Goal: Information Seeking & Learning: Learn about a topic

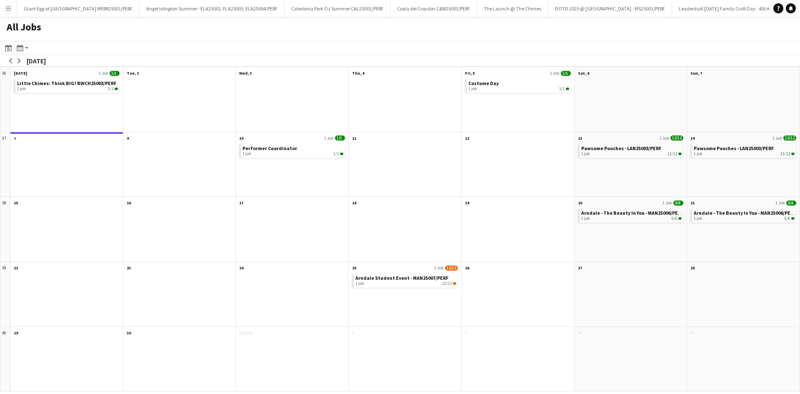
click at [14, 6] on button "Menu" at bounding box center [8, 8] width 17 height 17
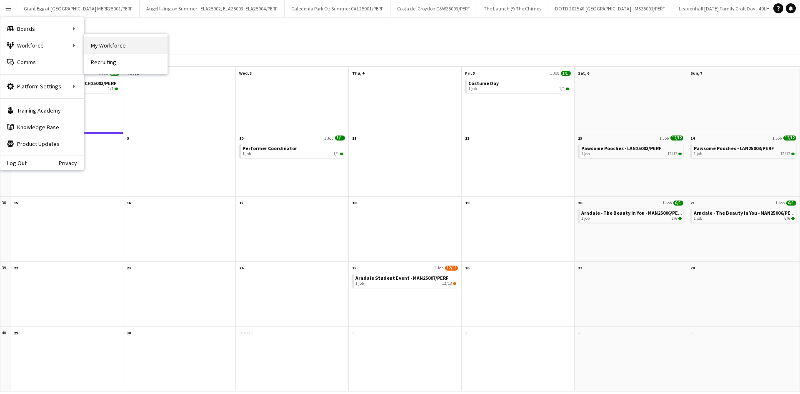
click at [146, 43] on link "My Workforce" at bounding box center [125, 45] width 83 height 17
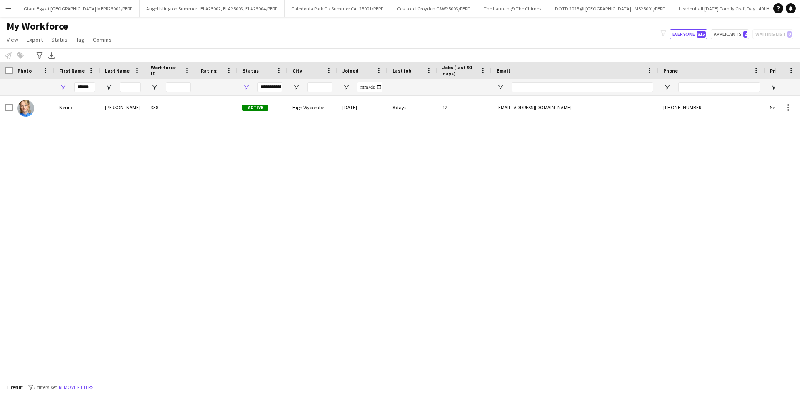
click at [10, 4] on button "Menu" at bounding box center [8, 8] width 17 height 17
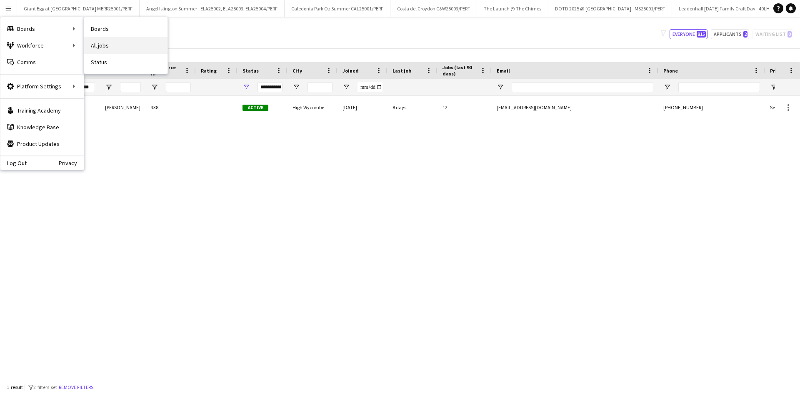
click at [113, 51] on link "All jobs" at bounding box center [125, 45] width 83 height 17
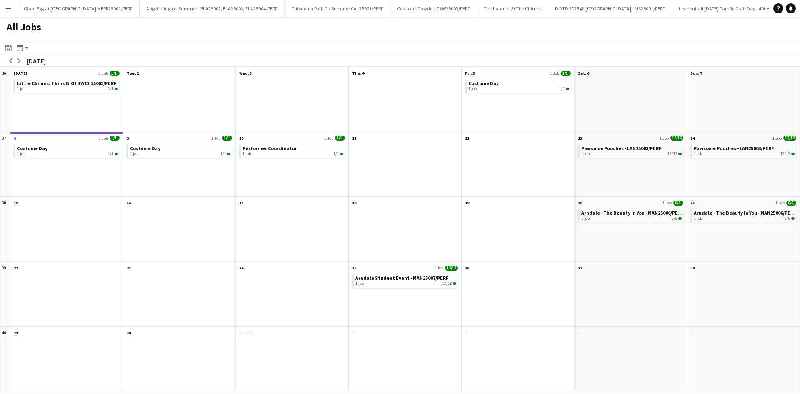
drag, startPoint x: 374, startPoint y: 236, endPoint x: 322, endPoint y: 236, distance: 51.7
click at [322, 236] on div "36 Scroll down Mon, 1 Sep 1 Job 1/1 Little Chimes: Think BIG! BWCH25003/PERF 1 …" at bounding box center [400, 229] width 800 height 325
drag, startPoint x: 15, startPoint y: 6, endPoint x: 13, endPoint y: 11, distance: 5.6
click at [16, 7] on button "Menu" at bounding box center [8, 8] width 17 height 17
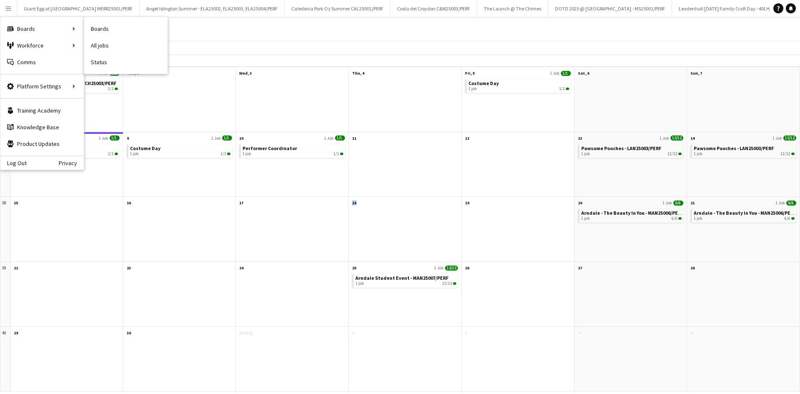
click at [113, 39] on link "All jobs" at bounding box center [125, 45] width 83 height 17
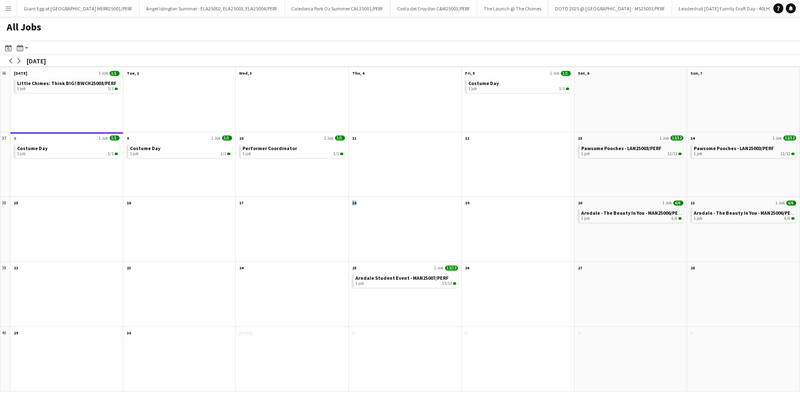
click at [9, 5] on app-icon "Menu" at bounding box center [8, 8] width 7 height 7
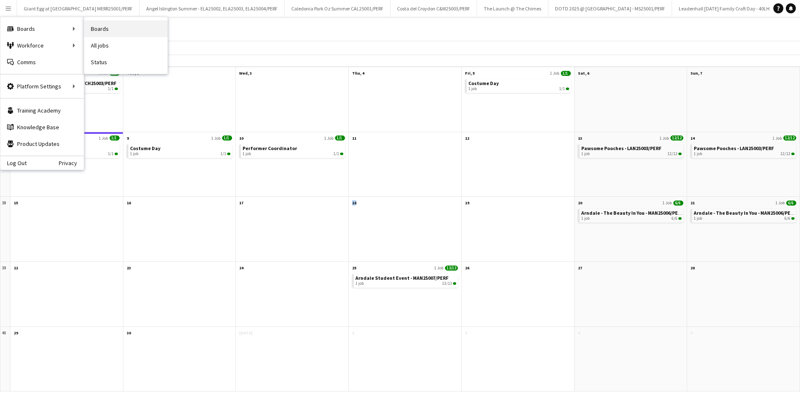
click at [119, 26] on link "Boards" at bounding box center [125, 28] width 83 height 17
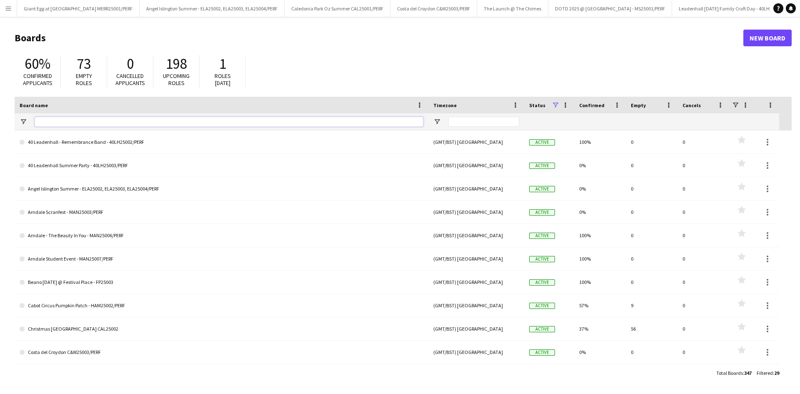
click at [100, 119] on input "Board name Filter Input" at bounding box center [229, 122] width 389 height 10
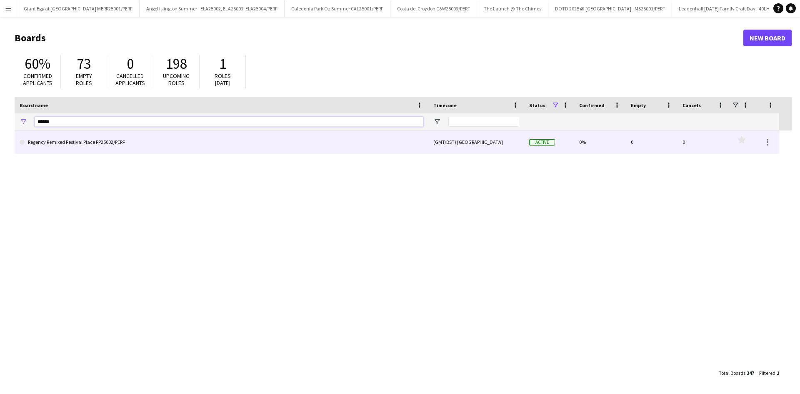
type input "******"
click at [129, 144] on link "Regency Remixed Festival Place FP25002/PERF" at bounding box center [222, 141] width 404 height 23
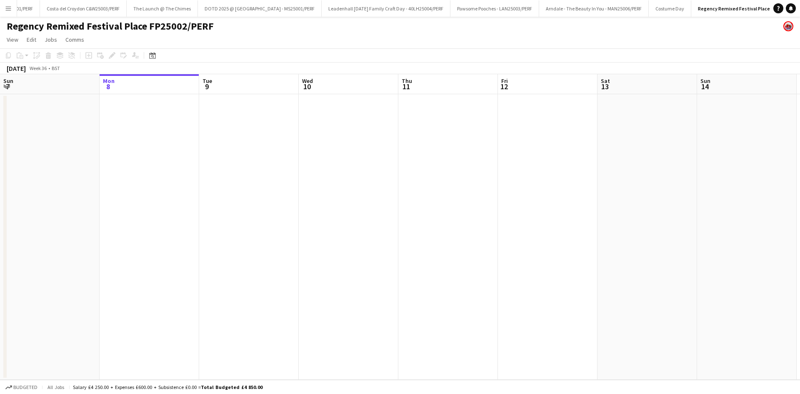
scroll to position [0, 351]
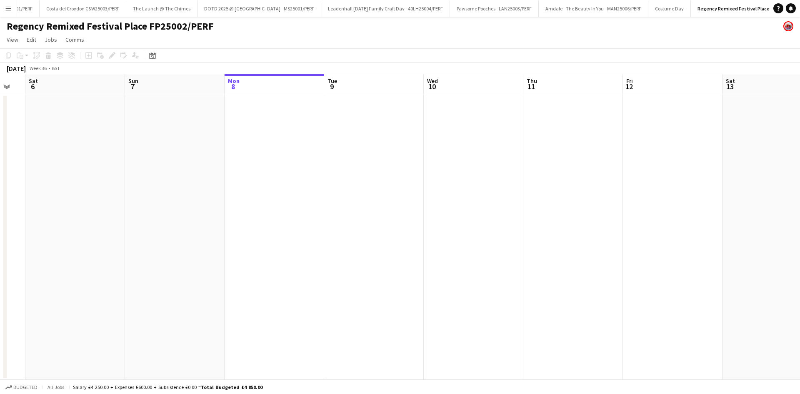
drag, startPoint x: 169, startPoint y: 248, endPoint x: 464, endPoint y: 208, distance: 298.3
click at [445, 220] on app-calendar-viewport "Wed 3 Thu 4 Fri 5 Sat 6 Sun 7 Mon 8 Tue 9 Wed 10 Thu 11 Fri 12 Sat 13 Sun 14 Mo…" at bounding box center [400, 227] width 800 height 306
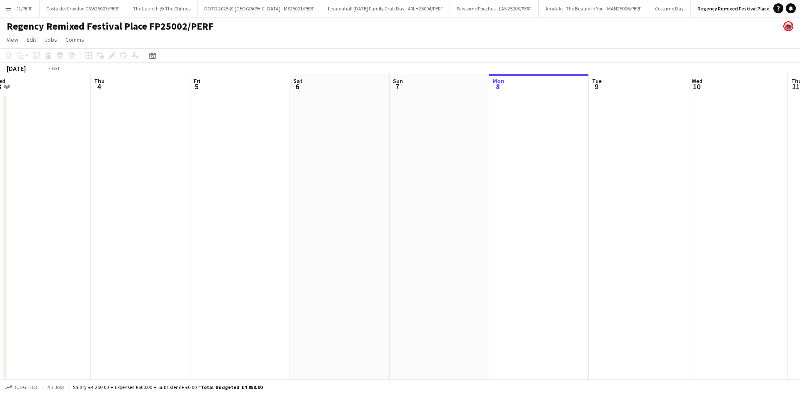
drag, startPoint x: 297, startPoint y: 228, endPoint x: 596, endPoint y: 161, distance: 306.1
click at [670, 143] on app-calendar-viewport "Mon 1 Tue 2 Wed 3 Thu 4 Fri 5 Sat 6 Sun 7 Mon 8 Tue 9 Wed 10 Thu 11 Fri 12 Sat …" at bounding box center [400, 227] width 800 height 306
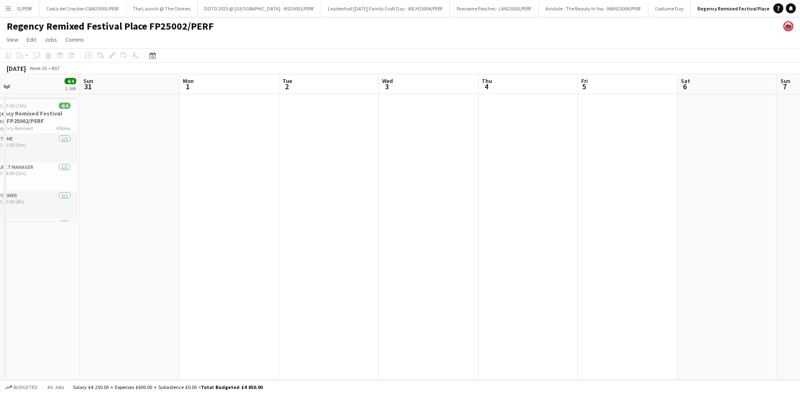
drag, startPoint x: 298, startPoint y: 208, endPoint x: 539, endPoint y: 144, distance: 249.6
click at [529, 146] on app-calendar-viewport "Thu 28 Fri 29 Sat 30 4/4 1 Job Sun 31 Mon 1 Tue 2 Wed 3 Thu 4 Fri 5 Sat 6 Sun 7…" at bounding box center [400, 227] width 800 height 306
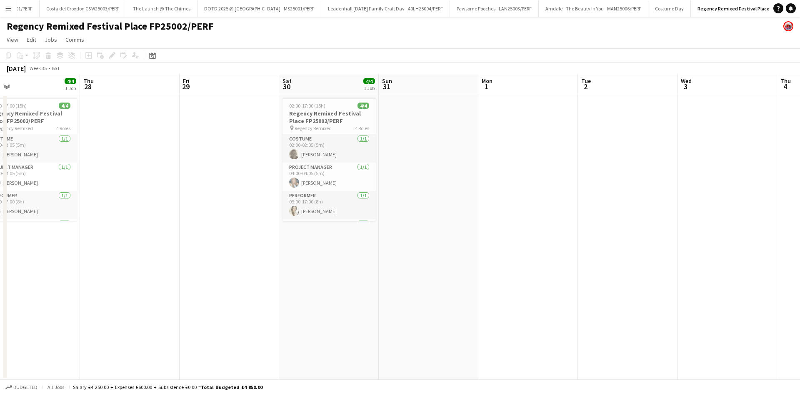
scroll to position [0, 198]
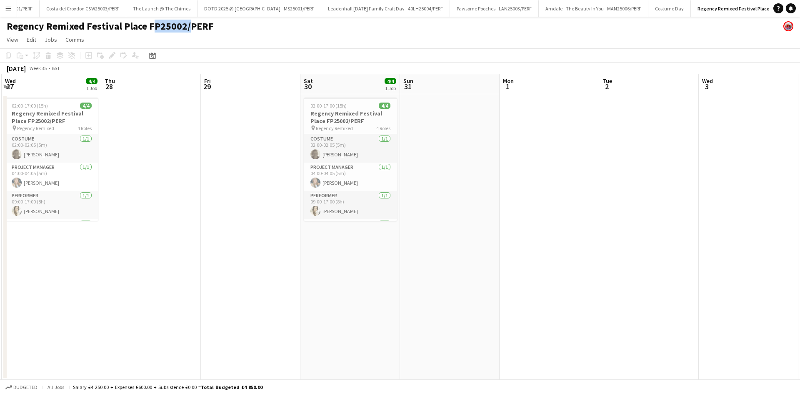
drag, startPoint x: 148, startPoint y: 30, endPoint x: 187, endPoint y: 32, distance: 39.2
click at [187, 32] on h1 "Regency Remixed Festival Place FP25002/PERF" at bounding box center [110, 26] width 207 height 13
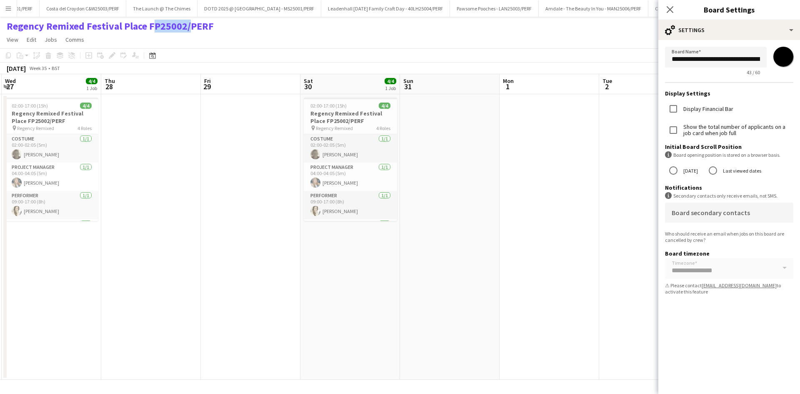
copy h1 "FP25002"
click at [5, 8] on app-icon "Menu" at bounding box center [8, 8] width 7 height 7
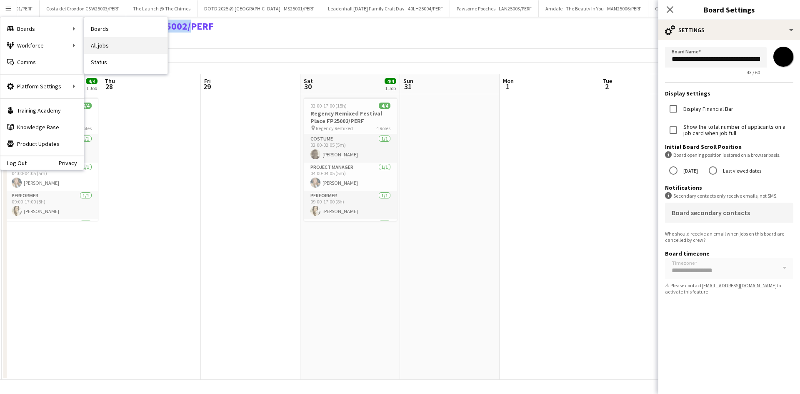
click at [103, 47] on link "All jobs" at bounding box center [125, 45] width 83 height 17
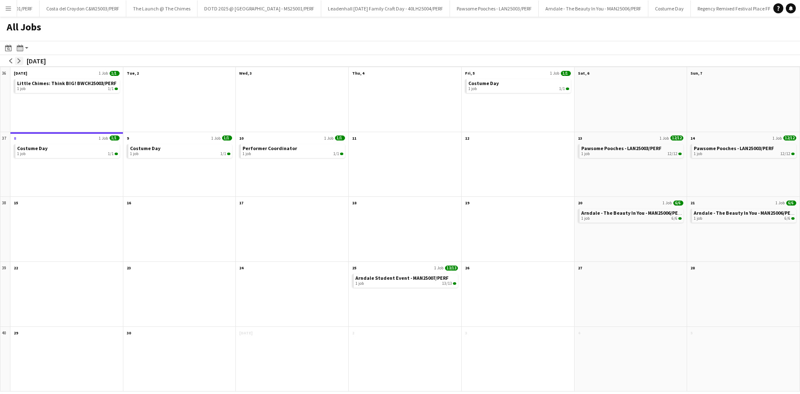
click at [22, 61] on button "arrow-right" at bounding box center [19, 61] width 8 height 8
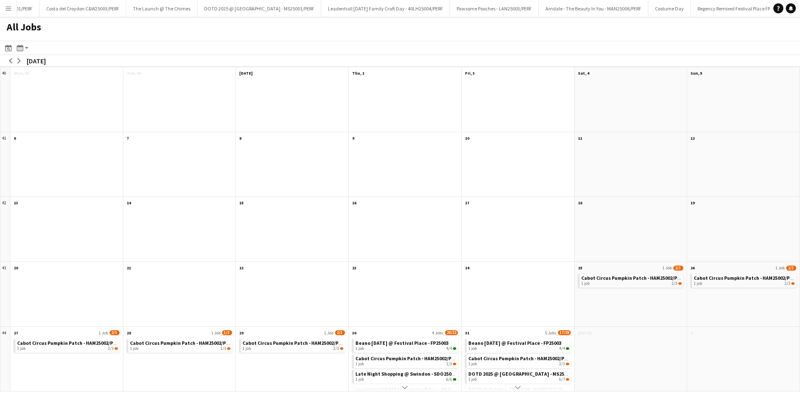
click at [301, 338] on div "Cabot Circus Pumpkin Patch - HAM25002/PERF 1 job 2/3" at bounding box center [292, 364] width 113 height 54
click at [300, 347] on div "1 job 2/3" at bounding box center [293, 348] width 101 height 5
click at [554, 9] on button "Arndale - The Beauty In You - MAN25006/PERF Close" at bounding box center [594, 8] width 110 height 16
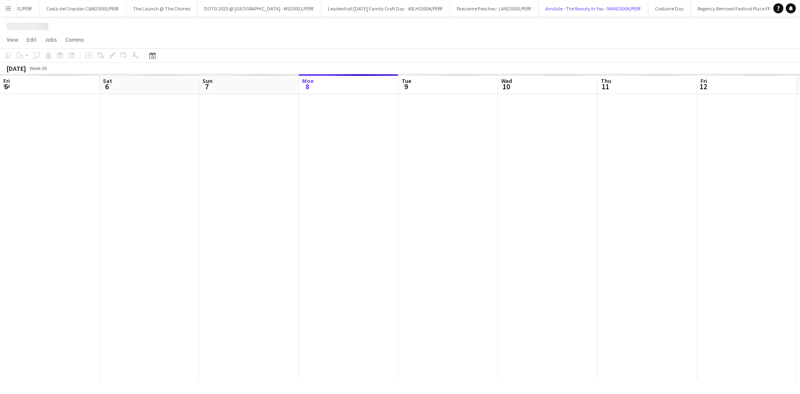
scroll to position [0, 199]
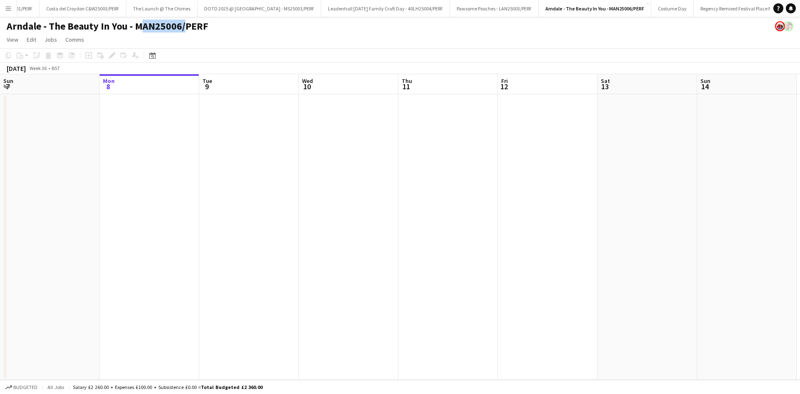
drag, startPoint x: 135, startPoint y: 30, endPoint x: 180, endPoint y: 29, distance: 45.0
click at [180, 29] on h1 "Arndale - The Beauty In You - MAN25006/PERF" at bounding box center [108, 26] width 202 height 13
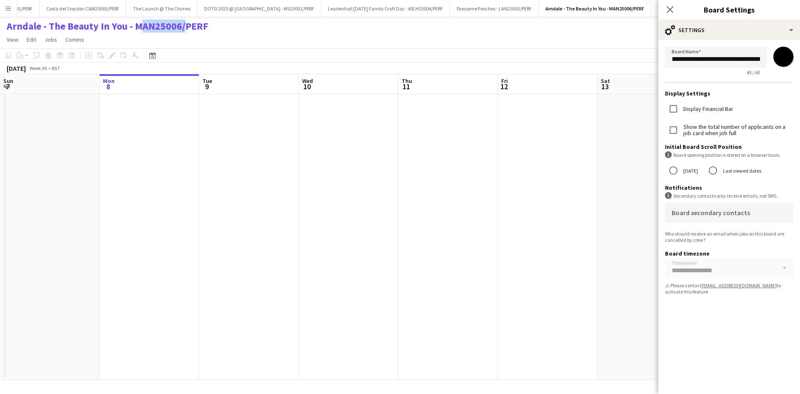
copy h1 "MAN25006"
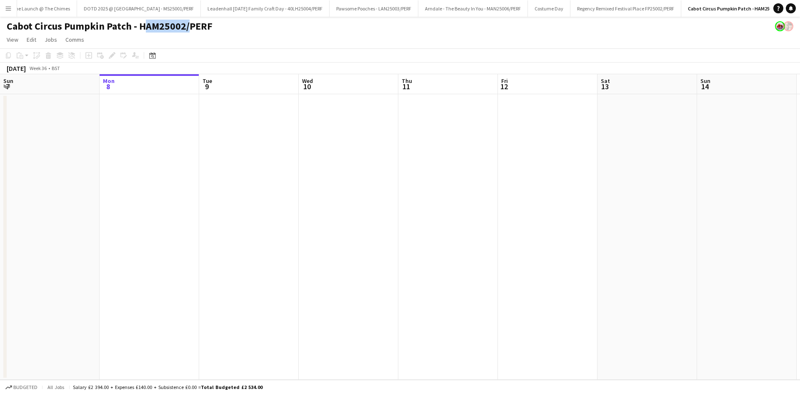
drag, startPoint x: 140, startPoint y: 28, endPoint x: 186, endPoint y: 26, distance: 46.3
click at [186, 26] on h1 "Cabot Circus Pumpkin Patch - HAM25002/PERF" at bounding box center [110, 26] width 206 height 13
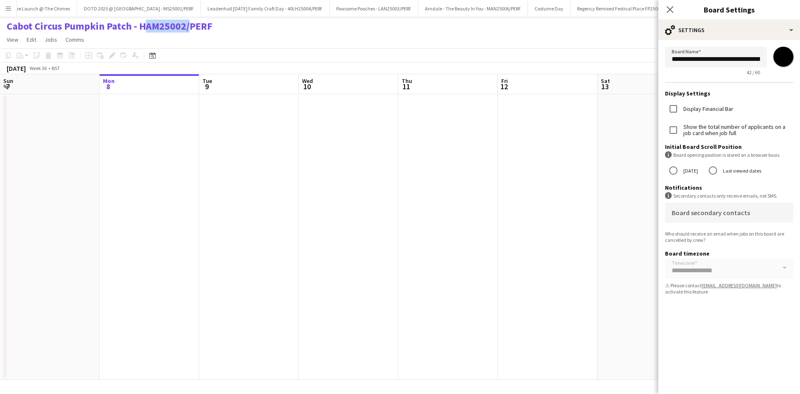
copy h1 "HAM25002"
drag, startPoint x: 667, startPoint y: 11, endPoint x: 630, endPoint y: 19, distance: 37.5
click at [667, 11] on icon "Close pop-in" at bounding box center [670, 9] width 7 height 7
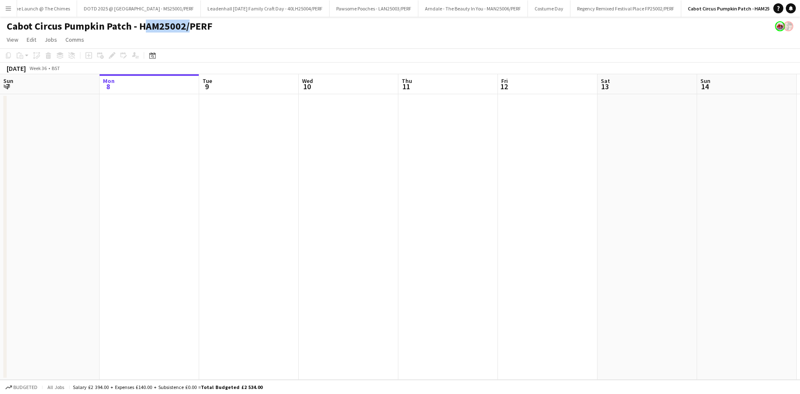
click at [7, 11] on app-icon "Menu" at bounding box center [8, 8] width 7 height 7
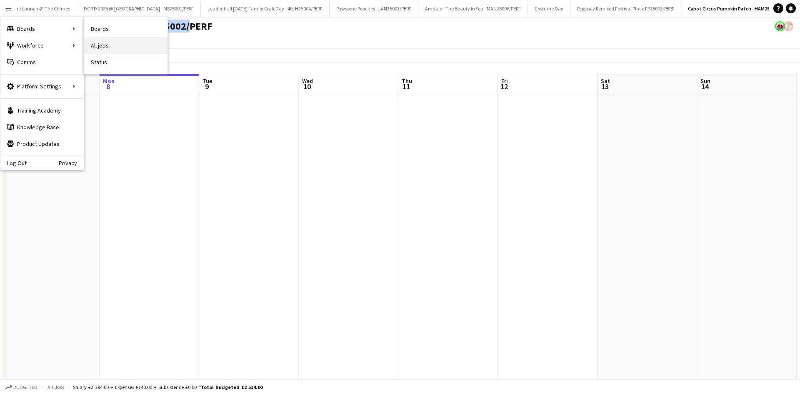
click at [115, 48] on link "All jobs" at bounding box center [125, 45] width 83 height 17
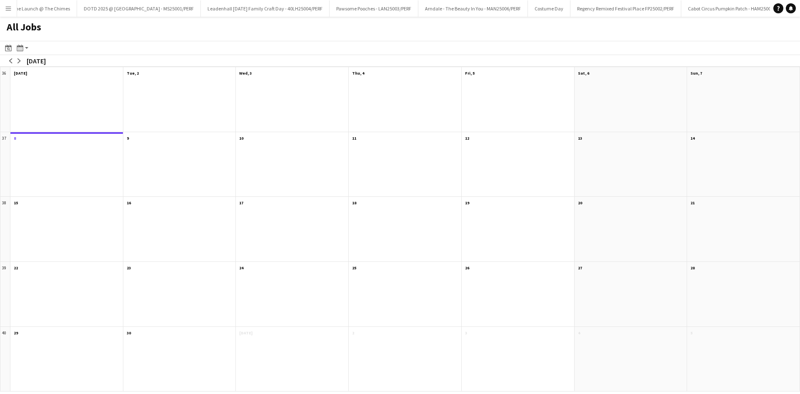
scroll to position [0, 469]
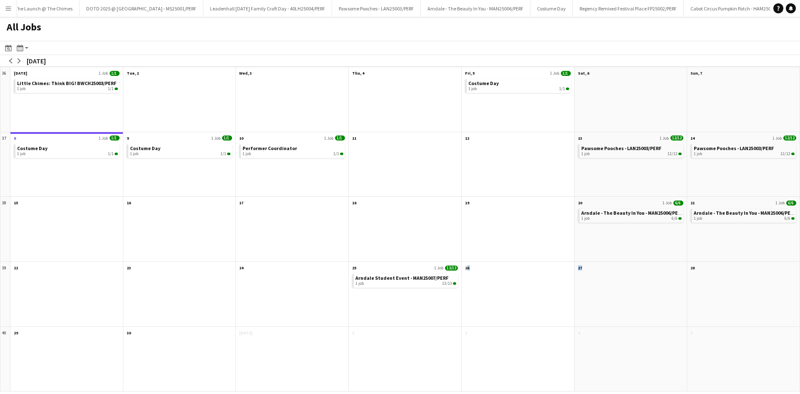
drag, startPoint x: 640, startPoint y: 314, endPoint x: 686, endPoint y: 284, distance: 55.0
click at [457, 318] on div "36 Scroll down Mon, 1 Sep 1 Job 1/1 Little Chimes: Think BIG! BWCH25003/PERF 1 …" at bounding box center [400, 229] width 800 height 325
click at [18, 59] on app-icon "arrow-right" at bounding box center [19, 60] width 5 height 5
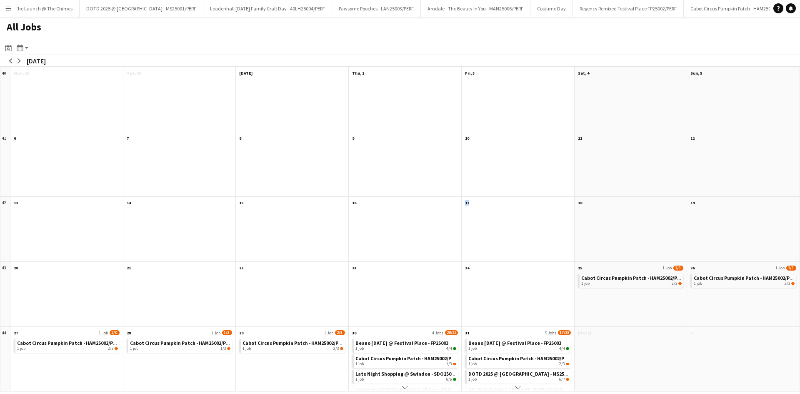
drag, startPoint x: 460, startPoint y: 224, endPoint x: 347, endPoint y: 222, distance: 113.0
click at [353, 222] on div "40 Scroll down Mon, 29 Scroll down Tue, 30 Scroll down Wed, 1 Oct Scroll down T…" at bounding box center [400, 229] width 800 height 325
click at [18, 61] on app-icon "arrow-right" at bounding box center [19, 60] width 5 height 5
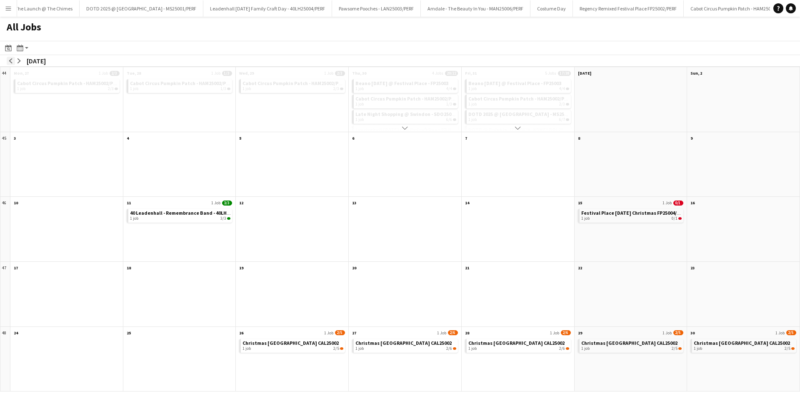
click at [8, 63] on button "arrow-left" at bounding box center [11, 61] width 8 height 8
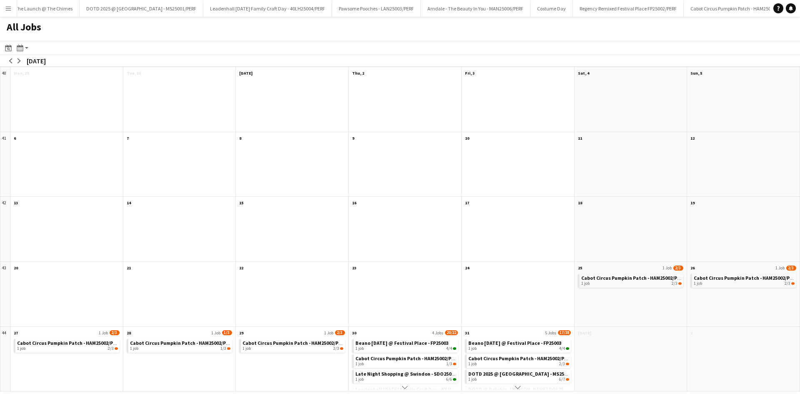
click at [576, 211] on div at bounding box center [631, 234] width 113 height 54
click at [46, 60] on div "October 2025" at bounding box center [36, 61] width 19 height 8
click at [16, 50] on div "Month view / Day view" at bounding box center [20, 48] width 10 height 10
click at [11, 49] on icon "Date picker" at bounding box center [8, 48] width 7 height 7
click at [78, 79] on span "Next month" at bounding box center [76, 76] width 17 height 17
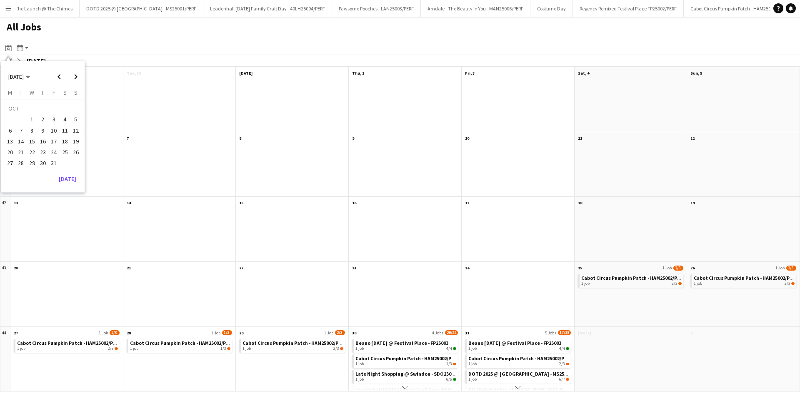
click at [63, 153] on span "25" at bounding box center [65, 152] width 10 height 10
drag, startPoint x: 469, startPoint y: 286, endPoint x: 453, endPoint y: 213, distance: 75.2
click at [453, 216] on div "40 Scroll down Mon, 29 Scroll down Tue, 30 Scroll down Wed, 1 Oct Scroll down T…" at bounding box center [400, 229] width 800 height 325
click at [528, 376] on span "DOTD 2025 @ [GEOGRAPHIC_DATA] - MS25001/PERF" at bounding box center [527, 374] width 116 height 6
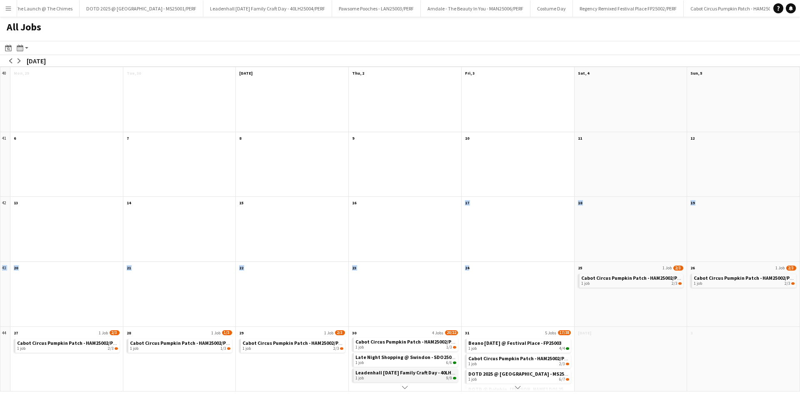
click at [415, 373] on span "Leadenhall [DATE] Family Craft Day - 40LH25004/PERF" at bounding box center [416, 372] width 121 height 6
drag, startPoint x: 3, startPoint y: 10, endPoint x: 4, endPoint y: 15, distance: 5.1
click at [3, 9] on button "Menu" at bounding box center [8, 8] width 17 height 17
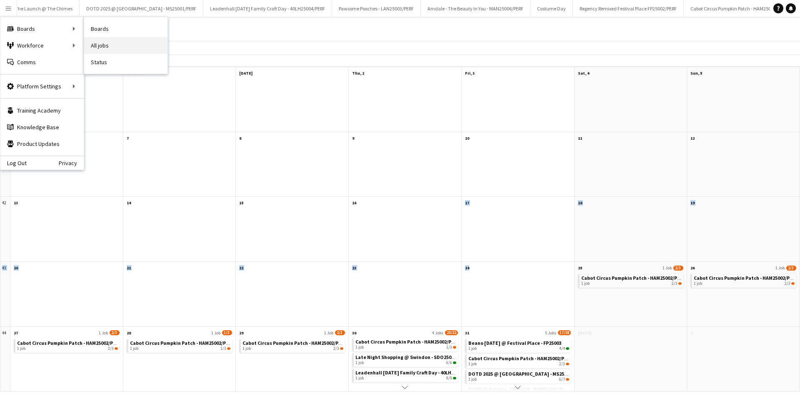
click at [107, 43] on link "All jobs" at bounding box center [125, 45] width 83 height 17
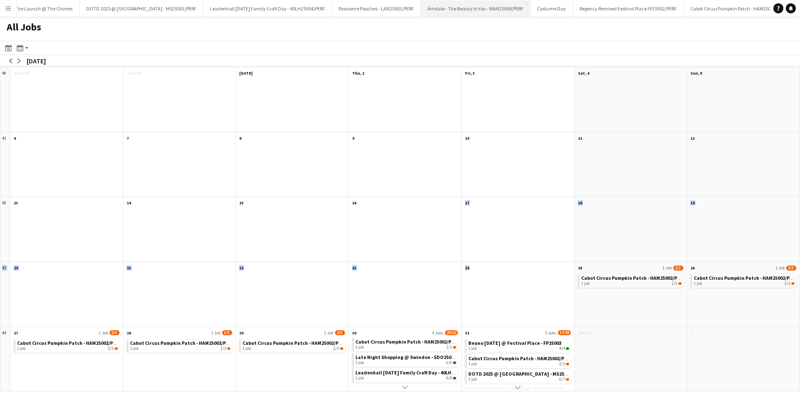
click at [444, 10] on button "Arndale - The Beauty In You - MAN25006/PERF Close" at bounding box center [476, 8] width 110 height 16
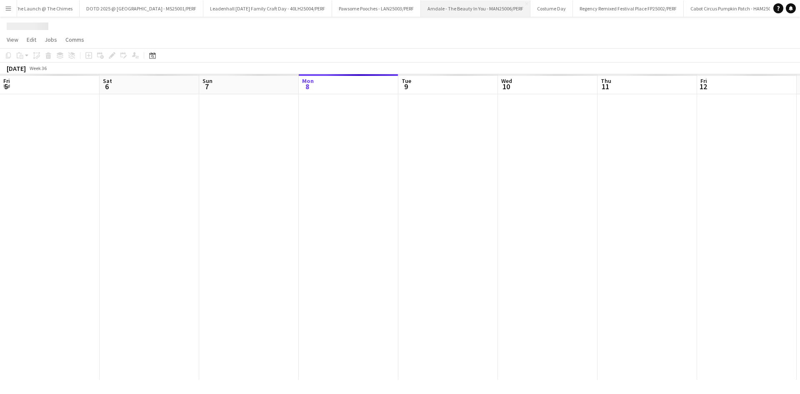
scroll to position [0, 199]
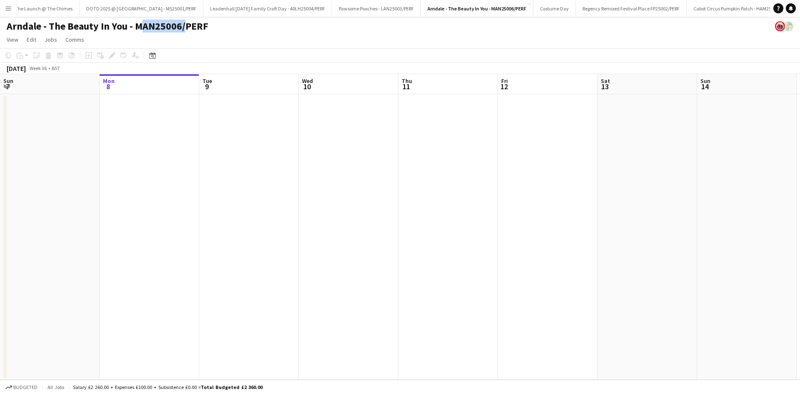
drag, startPoint x: 134, startPoint y: 29, endPoint x: 178, endPoint y: 32, distance: 44.3
click at [178, 32] on h1 "Arndale - The Beauty In You - MAN25006/PERF" at bounding box center [108, 26] width 202 height 13
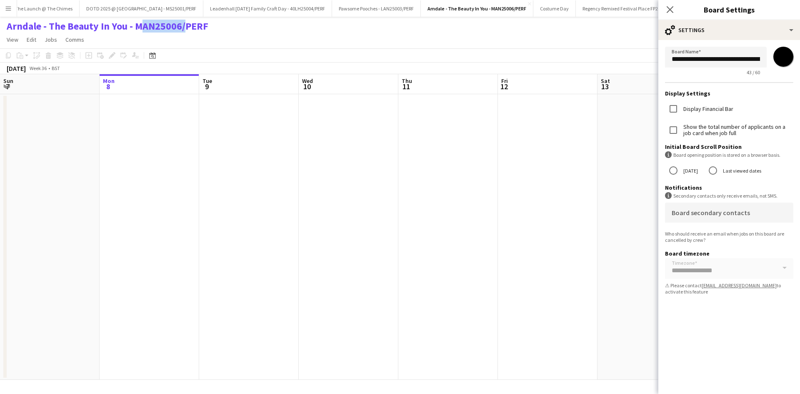
copy h1 "MAN25006"
click at [5, 11] on button "Menu" at bounding box center [8, 8] width 17 height 17
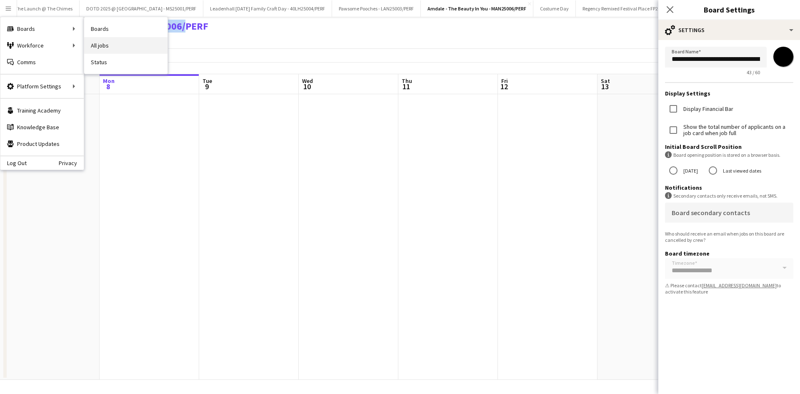
click at [101, 45] on link "All jobs" at bounding box center [125, 45] width 83 height 17
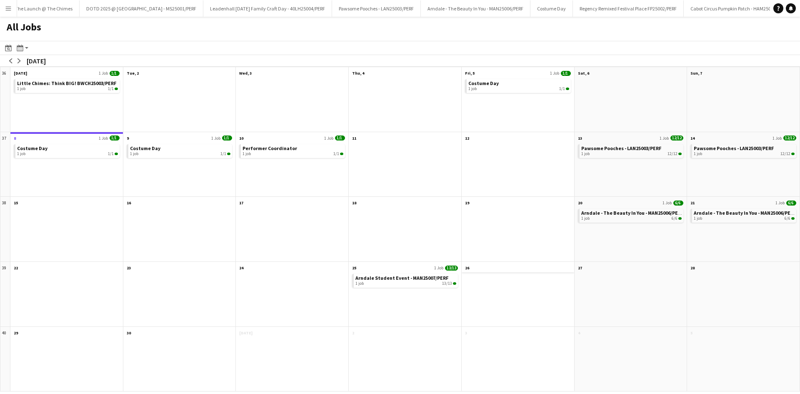
drag, startPoint x: 267, startPoint y: 271, endPoint x: 494, endPoint y: 271, distance: 227.2
click at [494, 271] on div "36 Scroll down Mon, 1 Sep 1 Job 1/1 Little Chimes: Think BIG! BWCH25003/PERF 1 …" at bounding box center [400, 229] width 800 height 325
click at [13, 61] on app-icon "arrow-left" at bounding box center [10, 60] width 5 height 5
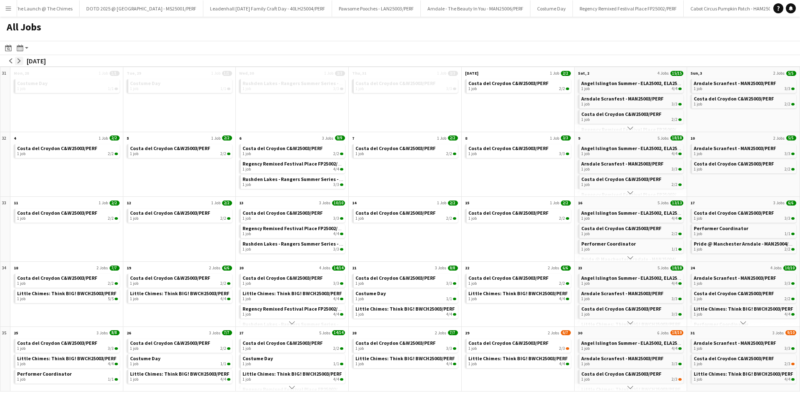
click at [18, 60] on app-icon "arrow-right" at bounding box center [19, 60] width 5 height 5
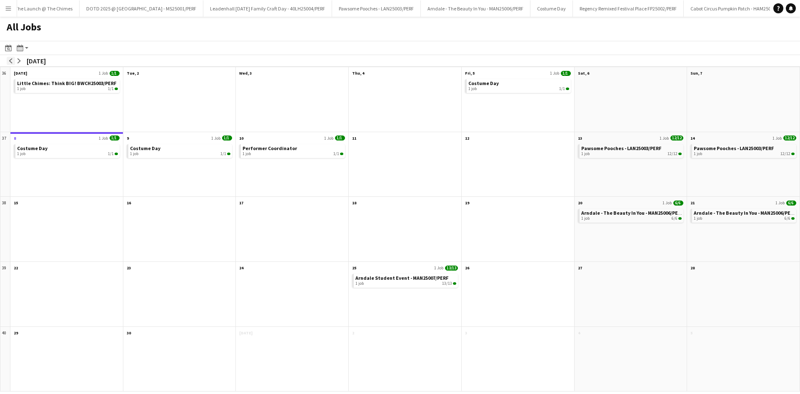
click at [10, 61] on app-icon "arrow-left" at bounding box center [10, 60] width 5 height 5
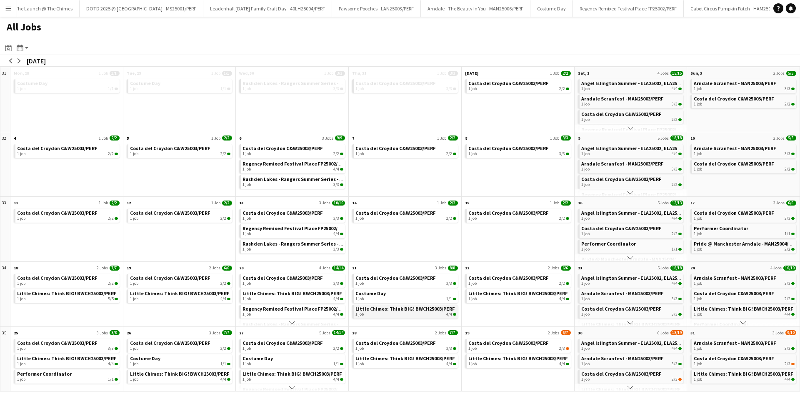
click at [394, 314] on div "1 job 4/4" at bounding box center [406, 314] width 101 height 5
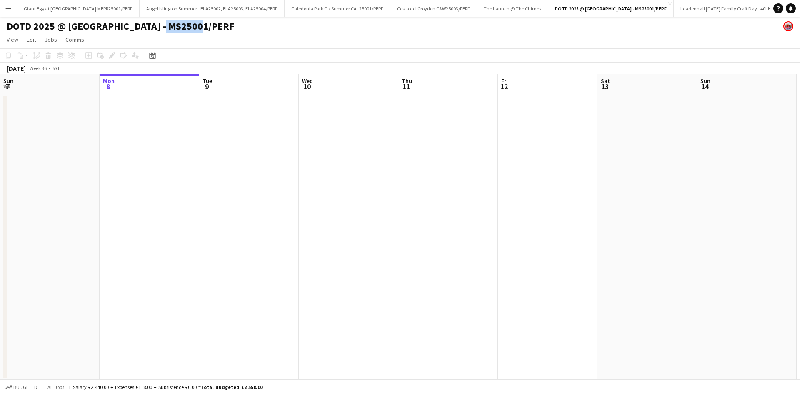
drag, startPoint x: 150, startPoint y: 28, endPoint x: 191, endPoint y: 28, distance: 40.9
click at [191, 28] on h1 "DOTD 2025 @ [GEOGRAPHIC_DATA] - MS25001/PERF" at bounding box center [121, 26] width 228 height 13
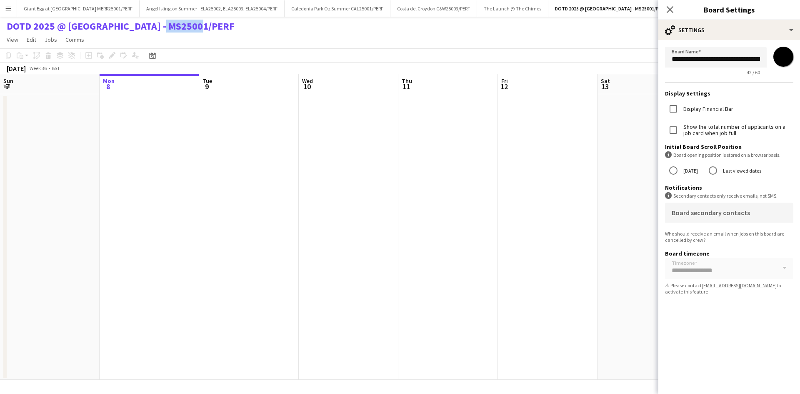
copy h1 "MS25001"
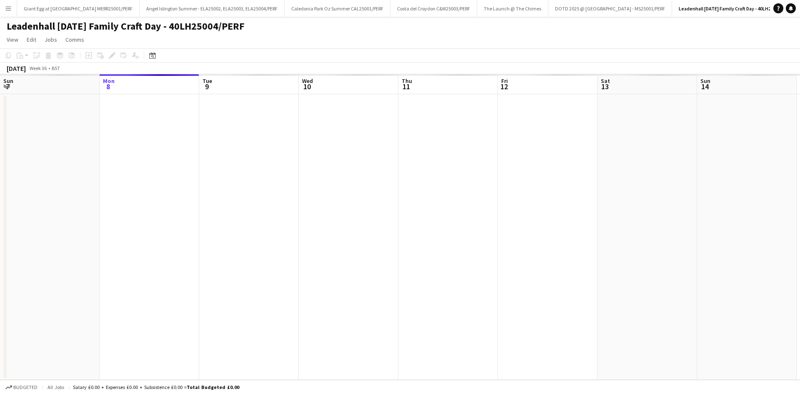
scroll to position [0, 1]
drag, startPoint x: 188, startPoint y: 28, endPoint x: 233, endPoint y: 31, distance: 46.0
click at [233, 31] on h1 "Leadenhall [DATE] Family Craft Day - 40LH25004/PERF" at bounding box center [126, 26] width 238 height 13
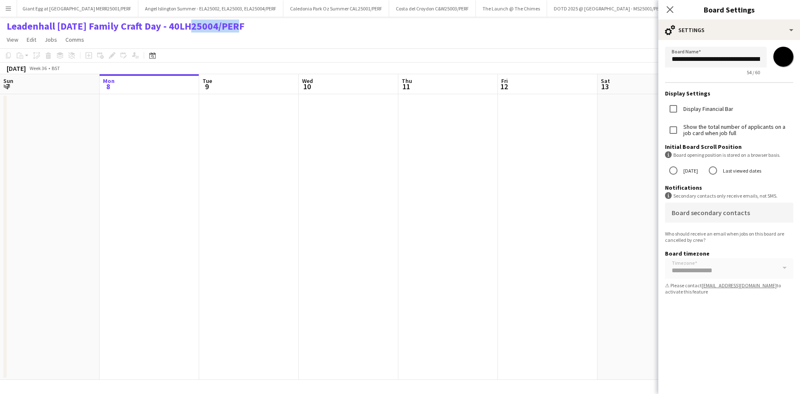
copy h1 "40LH25004"
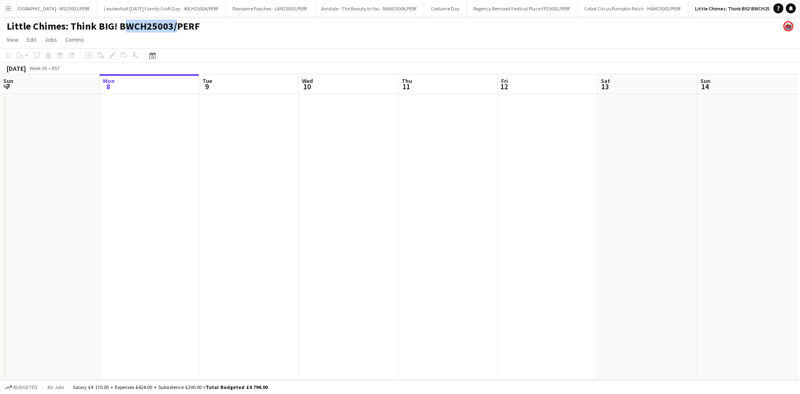
drag, startPoint x: 120, startPoint y: 25, endPoint x: 169, endPoint y: 30, distance: 49.0
click at [169, 30] on h1 "Little Chimes: Think BIG! BWCH25003/PERF" at bounding box center [103, 26] width 193 height 13
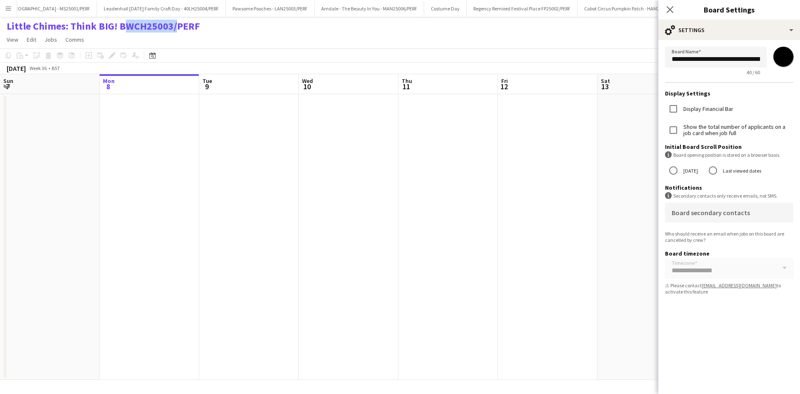
copy h1 "BWCH25003"
